Goal: Task Accomplishment & Management: Complete application form

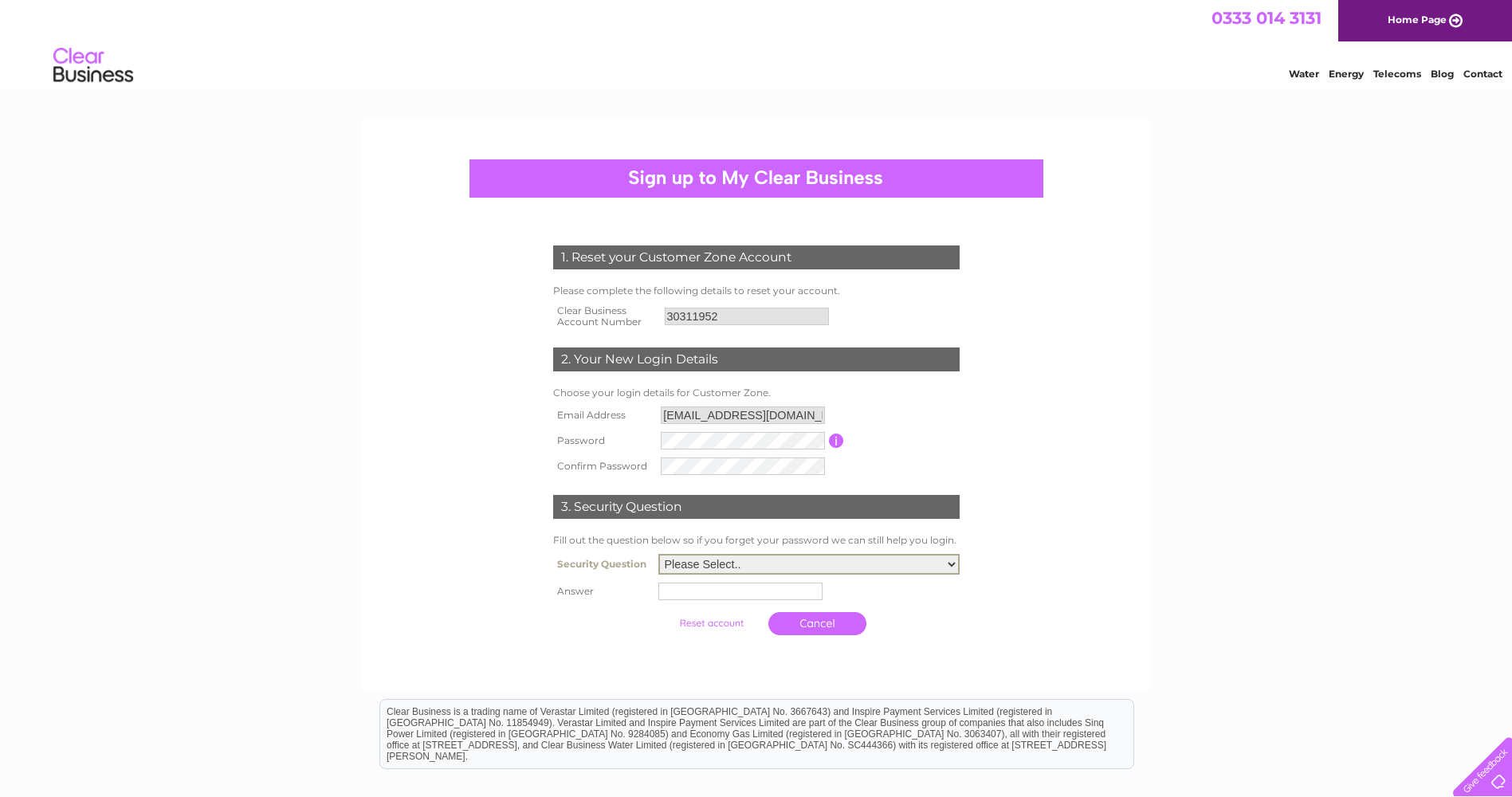
click at [741, 567] on select "Please Select.. In what town or city was your first job? In what town or city d…" at bounding box center [808, 564] width 302 height 21
select select "1"
click at [658, 555] on select "Please Select.. In what town or city was your first job? In what town or city d…" at bounding box center [808, 564] width 302 height 21
click at [739, 590] on input "text" at bounding box center [740, 591] width 164 height 17
type input "edinburgh"
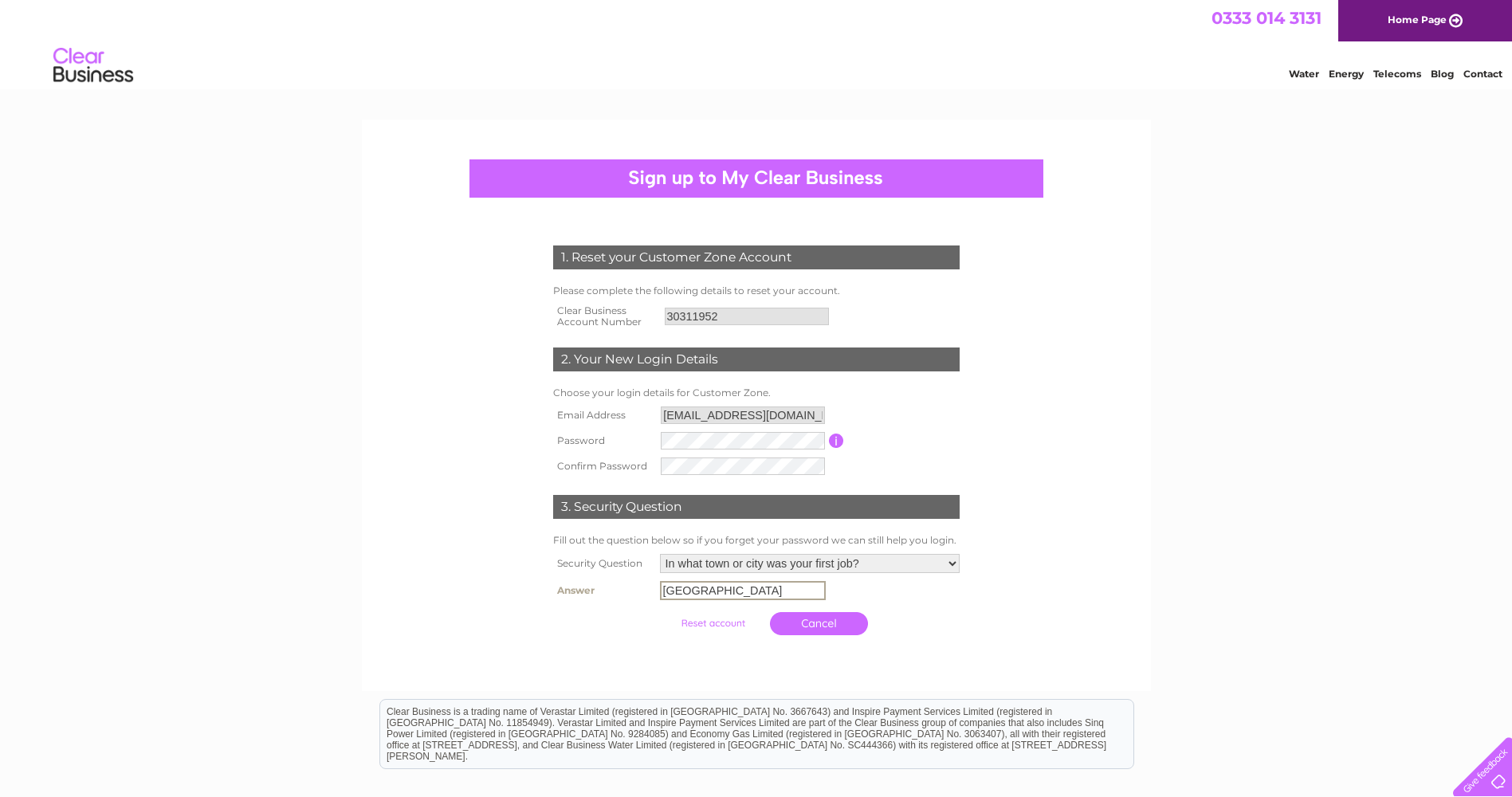
click at [663, 613] on input "submit" at bounding box center [713, 624] width 98 height 22
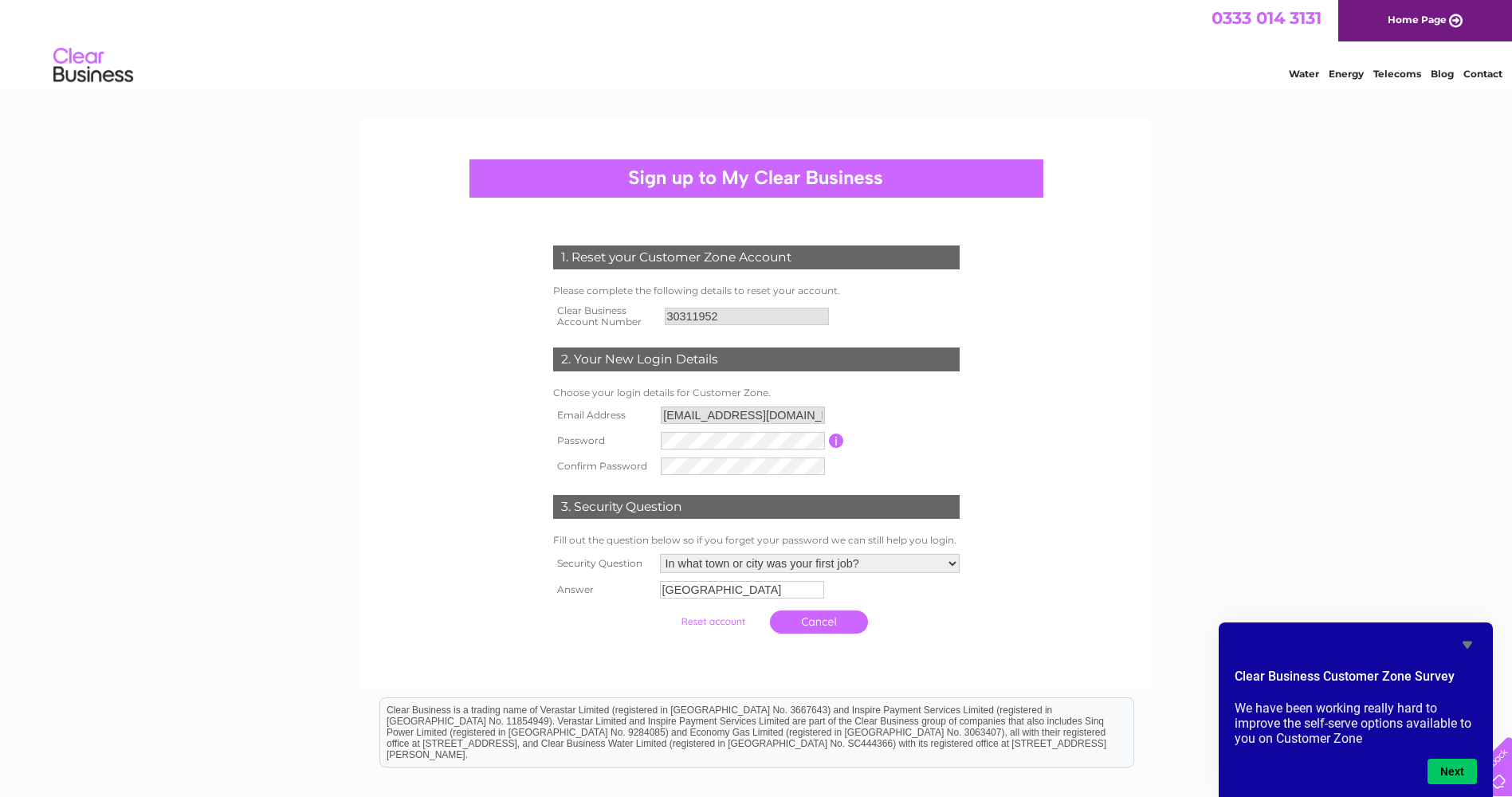
click at [720, 625] on input "submit" at bounding box center [713, 622] width 98 height 22
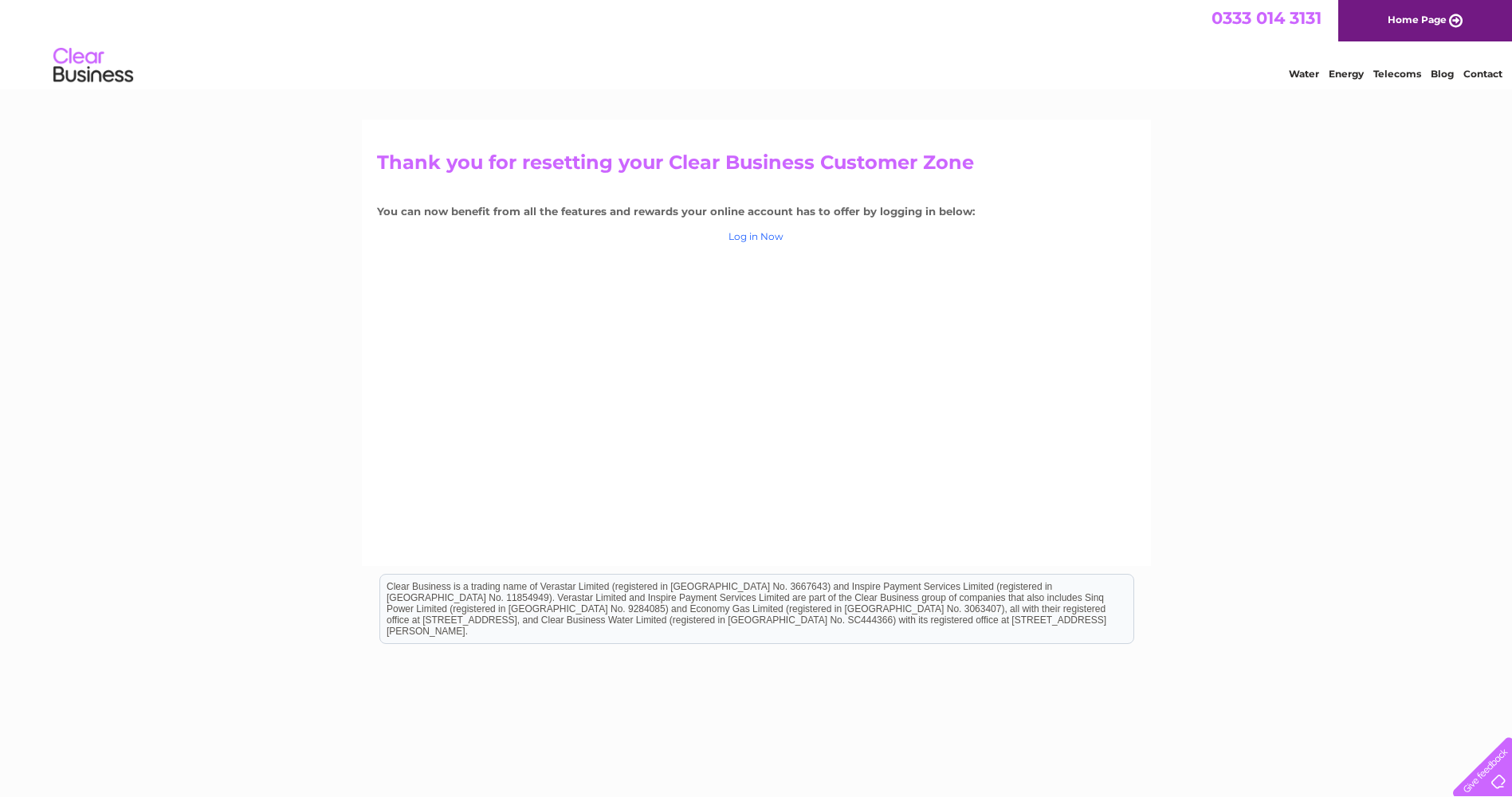
click at [770, 238] on link "Log in Now" at bounding box center [756, 236] width 55 height 12
click at [1250, 191] on div "Thank you for resetting your Clear Business Customer Zone You can now benefit f…" at bounding box center [756, 479] width 1512 height 719
click at [1475, 362] on div "Thank you for resetting your Clear Business Customer Zone You can now benefit f…" at bounding box center [756, 479] width 1512 height 719
